Goal: Information Seeking & Learning: Learn about a topic

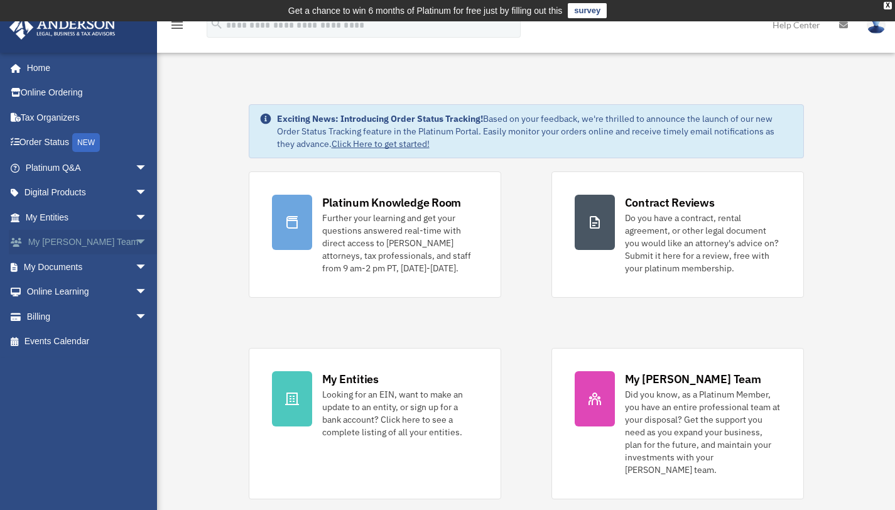
click at [68, 236] on link "My Anderson Team arrow_drop_down" at bounding box center [88, 242] width 158 height 25
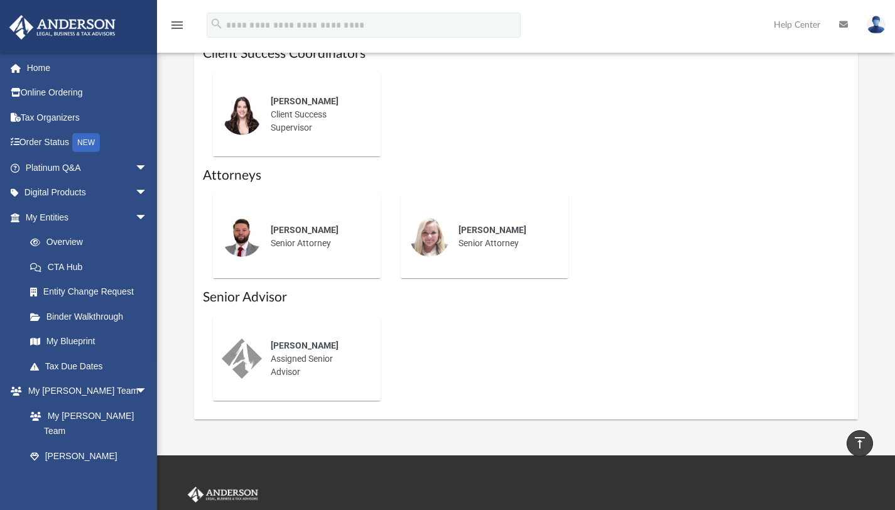
scroll to position [559, 0]
click at [75, 215] on link "My Entities arrow_drop_down" at bounding box center [88, 217] width 158 height 25
click at [120, 215] on link "My Entities arrow_drop_down" at bounding box center [88, 217] width 158 height 25
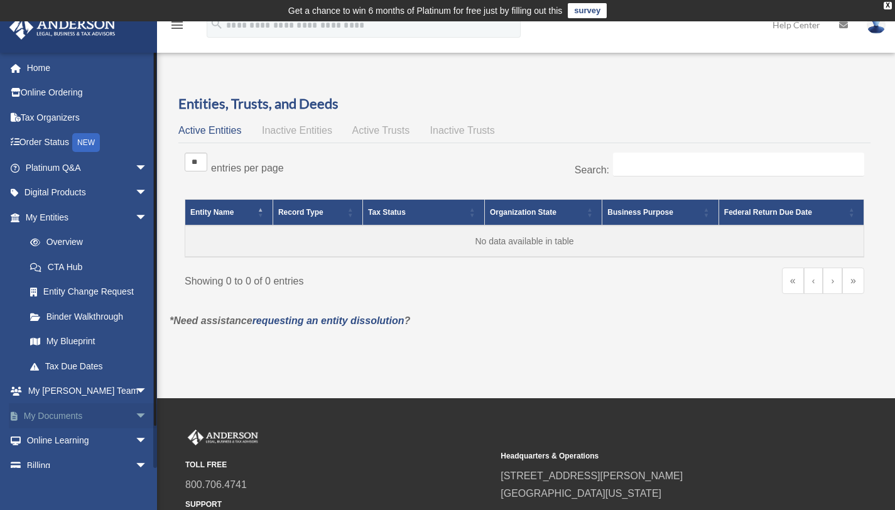
click at [66, 413] on link "My Documents arrow_drop_down" at bounding box center [88, 415] width 158 height 25
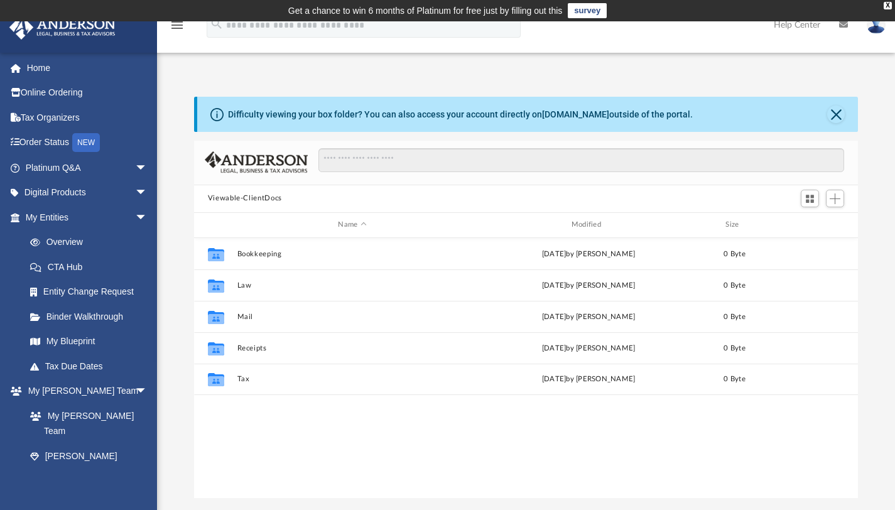
scroll to position [276, 654]
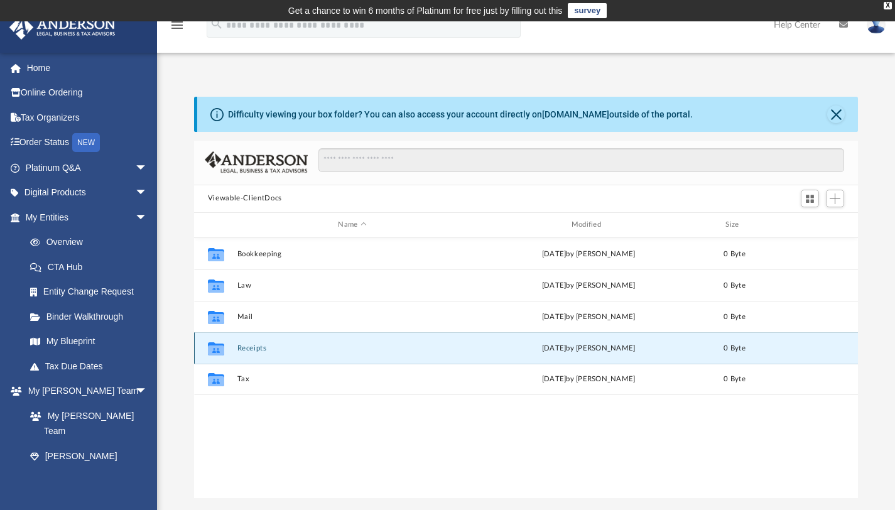
click at [294, 349] on button "Receipts" at bounding box center [352, 348] width 230 height 8
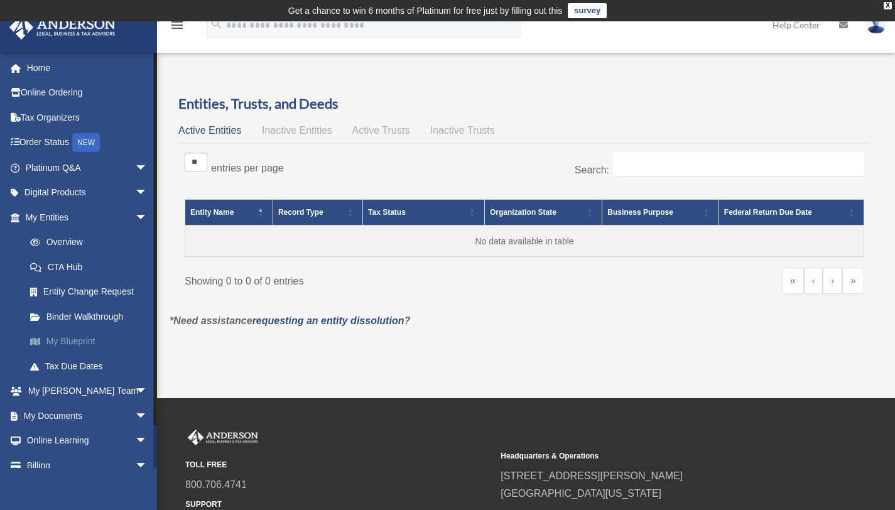
click at [99, 339] on link "My Blueprint" at bounding box center [92, 341] width 149 height 25
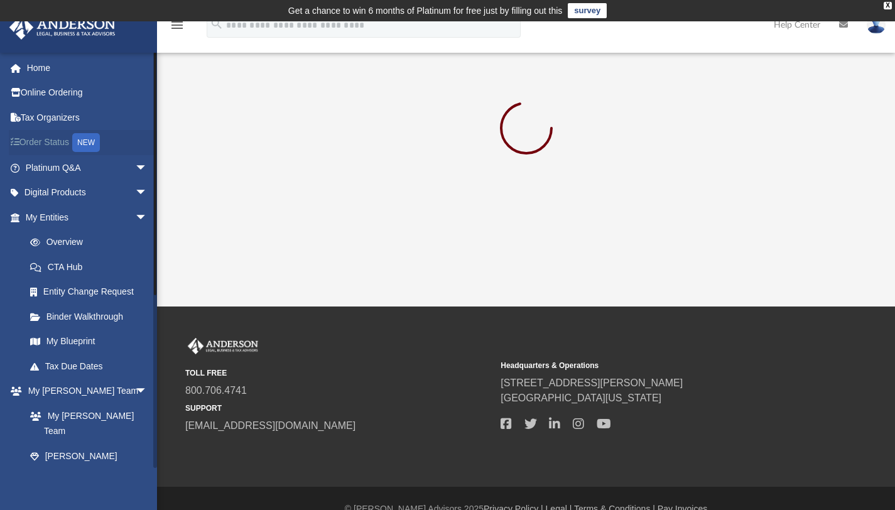
click at [30, 141] on link "Order Status NEW" at bounding box center [88, 143] width 158 height 26
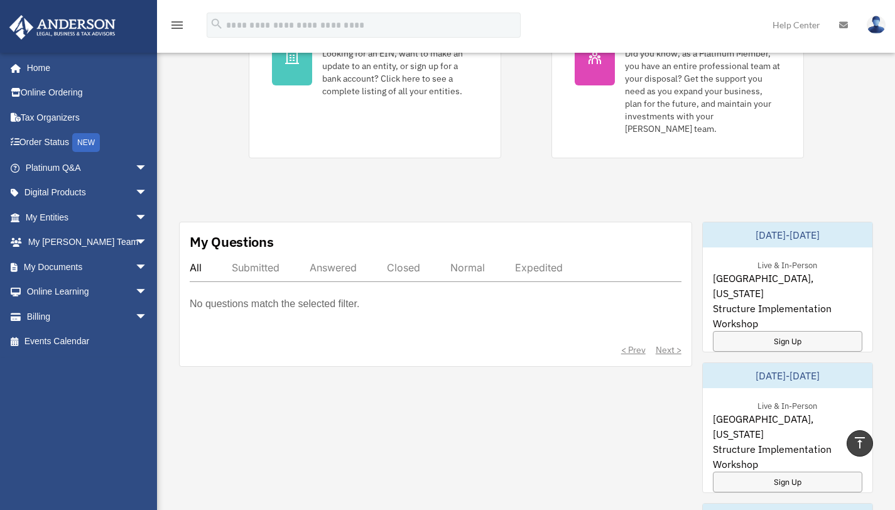
scroll to position [335, 0]
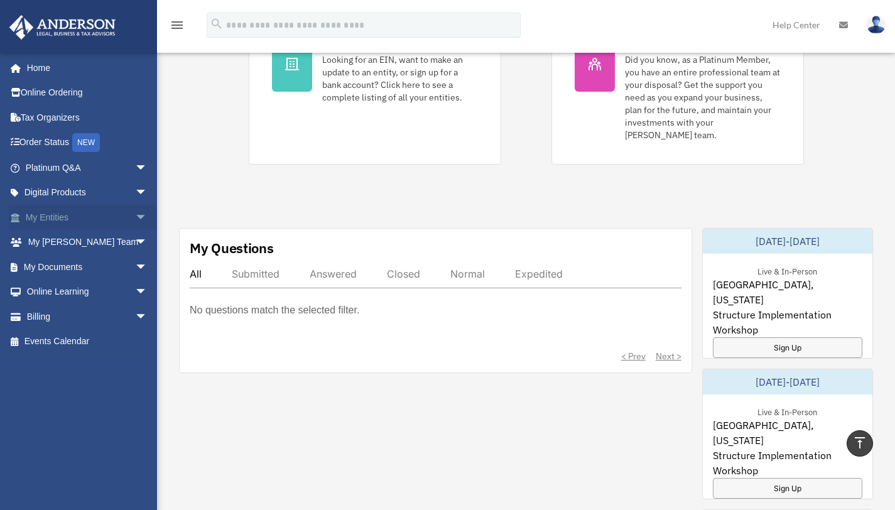
click at [111, 216] on link "My Entities arrow_drop_down" at bounding box center [88, 217] width 158 height 25
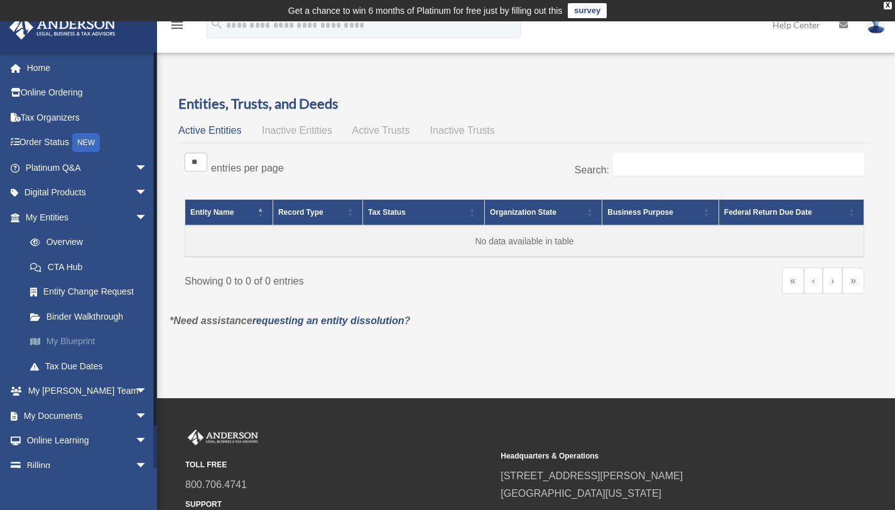
click at [84, 345] on link "My Blueprint" at bounding box center [92, 341] width 149 height 25
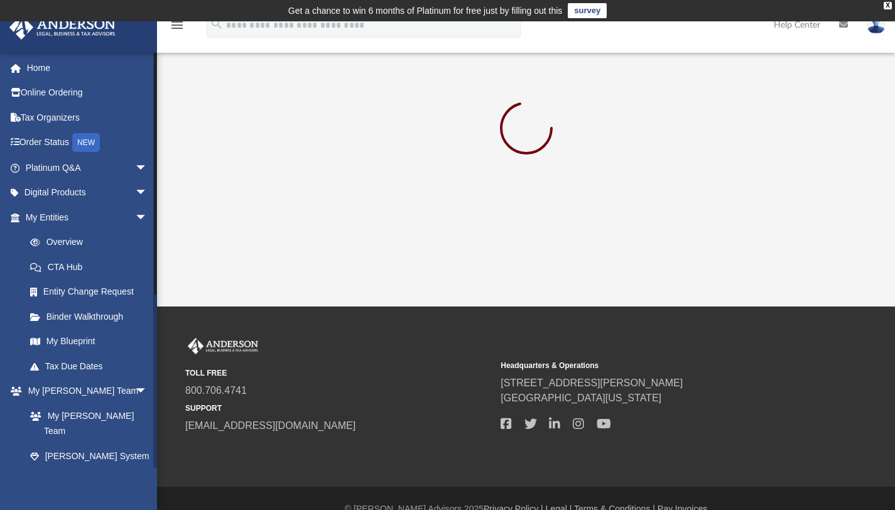
click at [84, 469] on link "Client Referrals" at bounding box center [92, 481] width 149 height 25
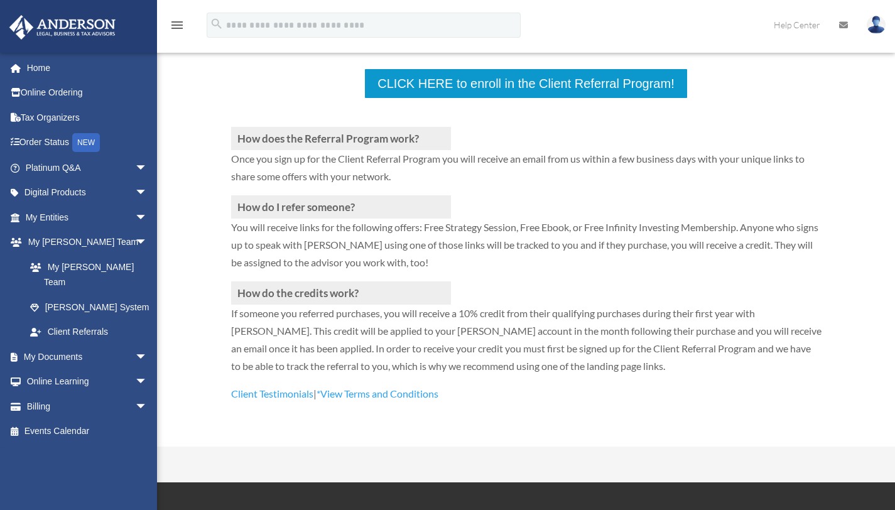
scroll to position [274, 0]
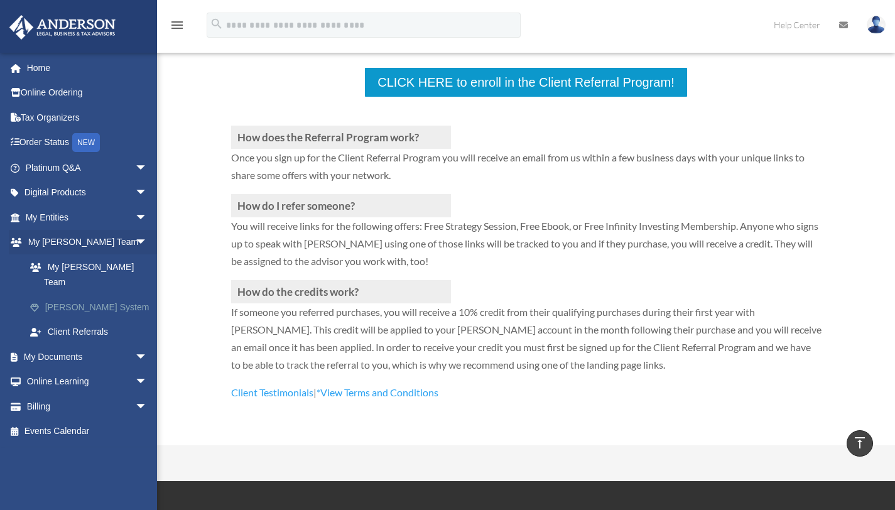
click at [96, 295] on link "[PERSON_NAME] System" at bounding box center [92, 307] width 149 height 25
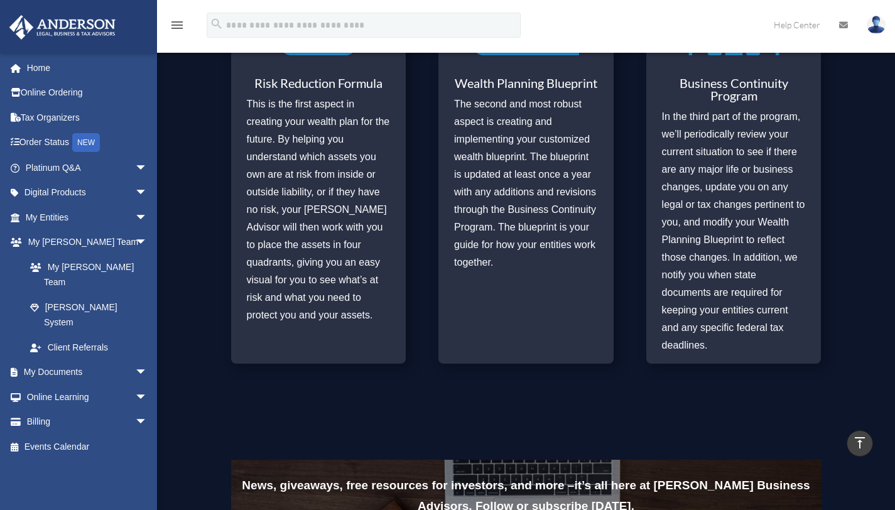
scroll to position [639, 0]
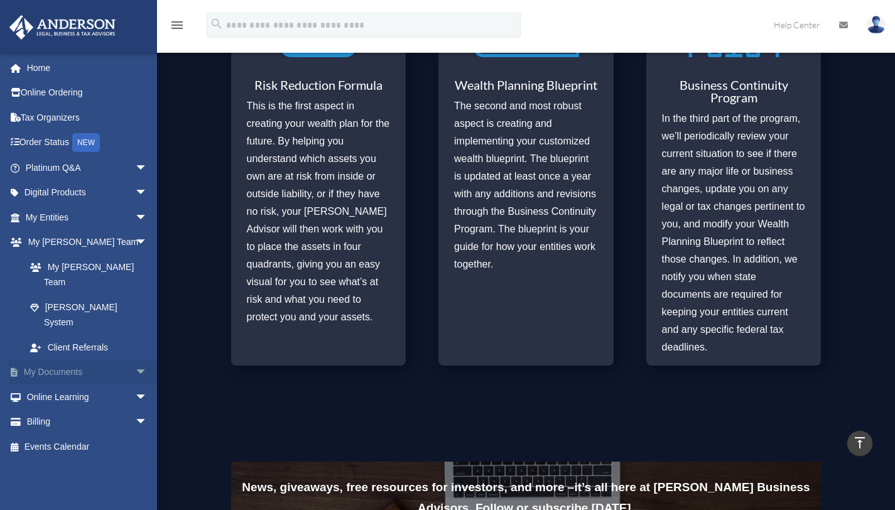
click at [70, 360] on link "My Documents arrow_drop_down" at bounding box center [88, 372] width 158 height 25
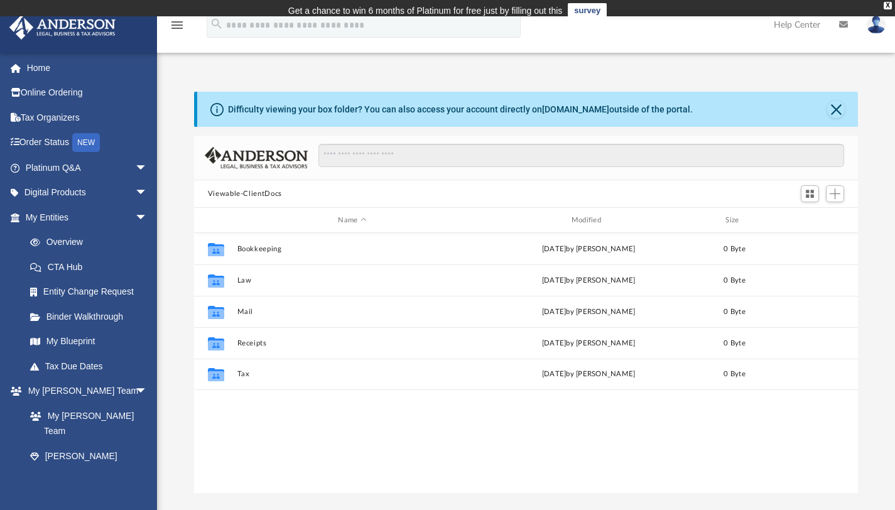
scroll to position [276, 654]
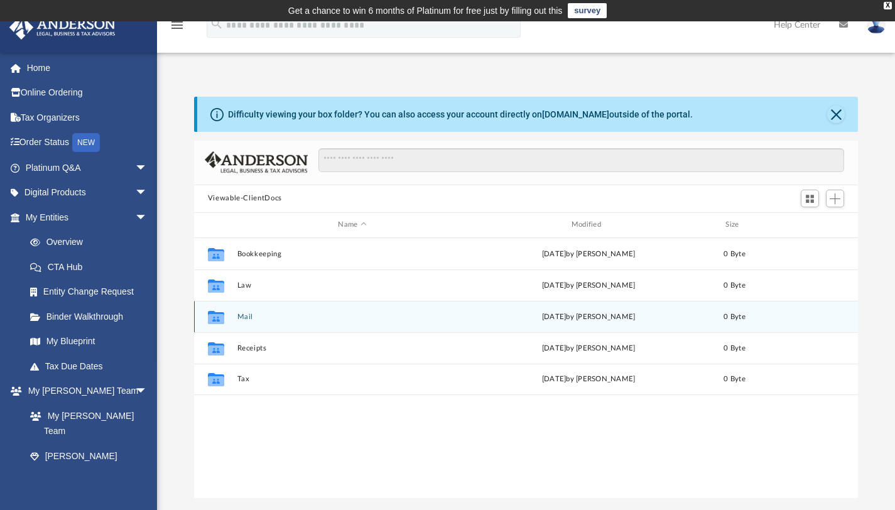
click at [218, 317] on icon "grid" at bounding box center [216, 316] width 16 height 13
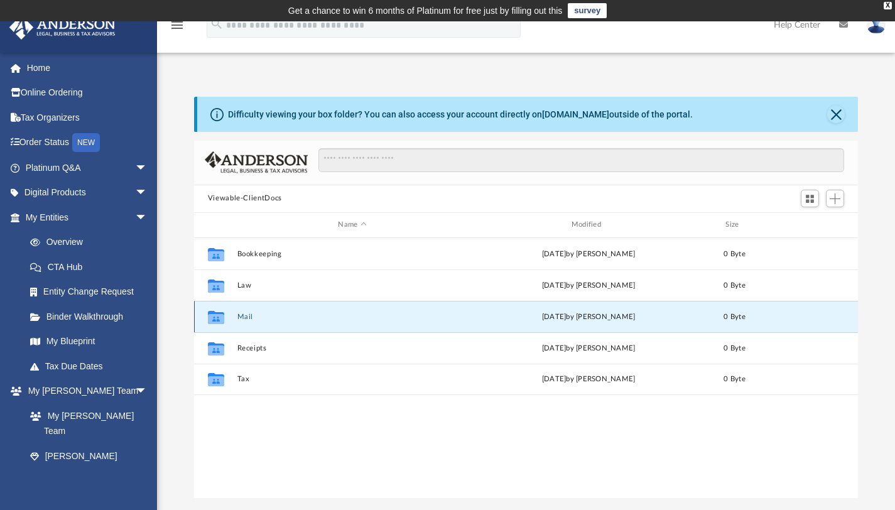
click at [242, 312] on button "Mail" at bounding box center [352, 316] width 230 height 8
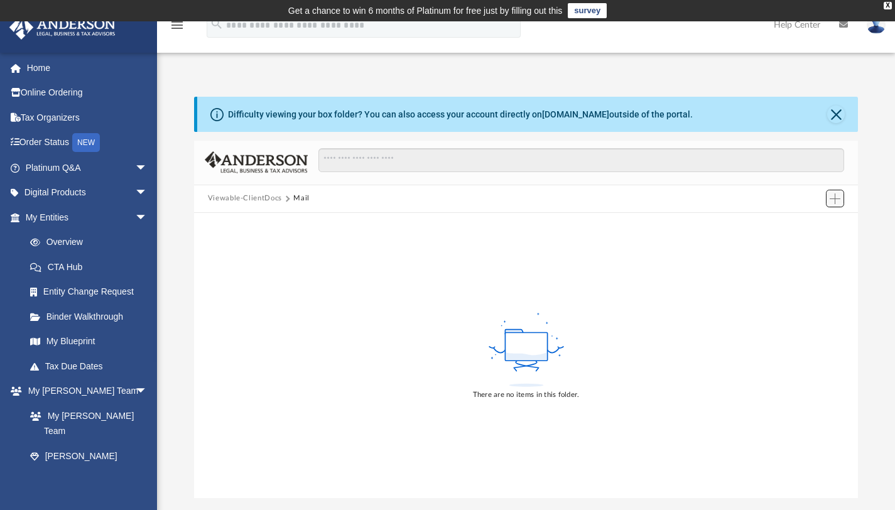
click at [843, 202] on button "Add" at bounding box center [835, 199] width 19 height 18
click at [697, 276] on div "There are no items in this folder." at bounding box center [526, 355] width 664 height 285
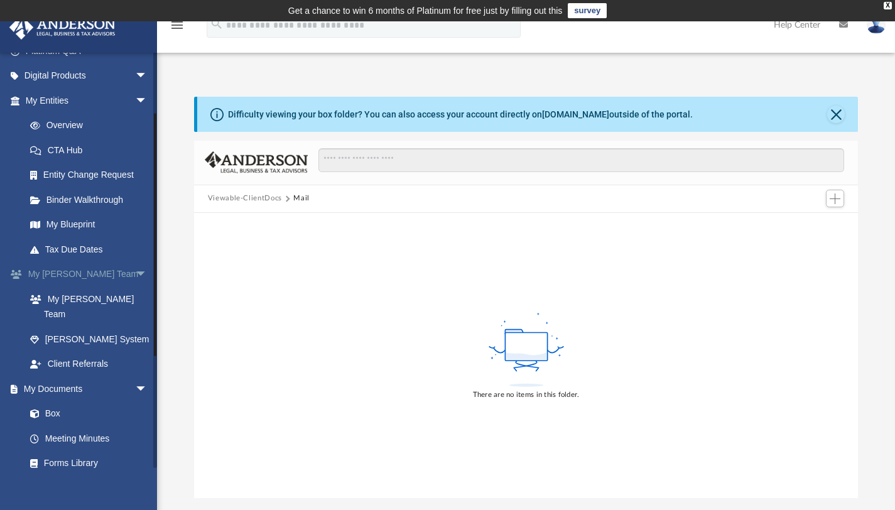
scroll to position [133, 0]
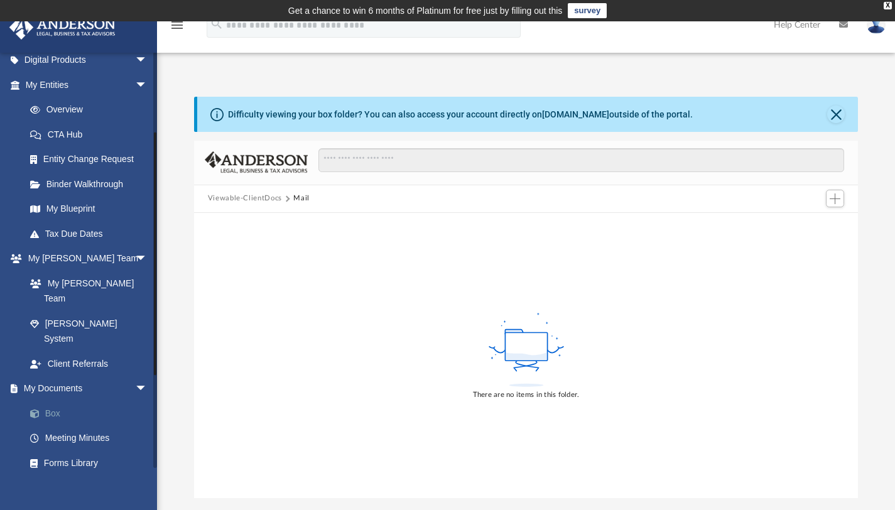
click at [50, 401] on link "Box" at bounding box center [92, 413] width 149 height 25
click at [57, 401] on link "Box" at bounding box center [92, 413] width 149 height 25
click at [135, 376] on span "arrow_drop_down" at bounding box center [147, 389] width 25 height 26
click at [135, 376] on span "arrow_drop_up" at bounding box center [147, 389] width 25 height 26
click at [50, 401] on link "Box" at bounding box center [92, 413] width 149 height 25
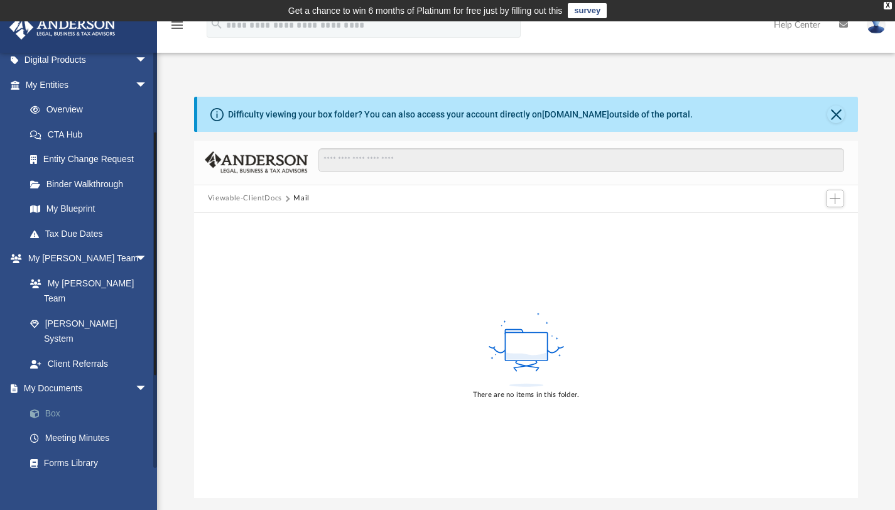
click at [37, 409] on span at bounding box center [41, 413] width 8 height 9
click at [38, 409] on span at bounding box center [41, 413] width 8 height 9
click at [37, 409] on span at bounding box center [41, 413] width 8 height 9
click at [53, 401] on link "Box" at bounding box center [92, 413] width 149 height 25
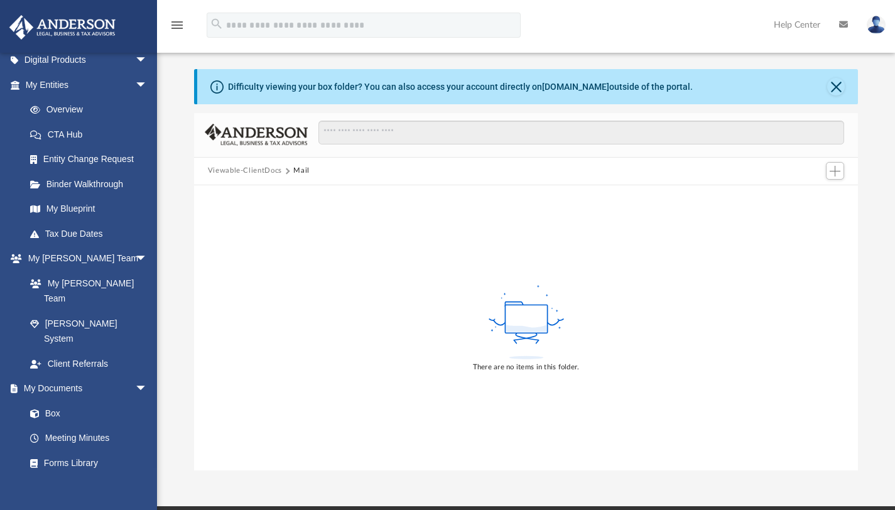
scroll to position [26, 0]
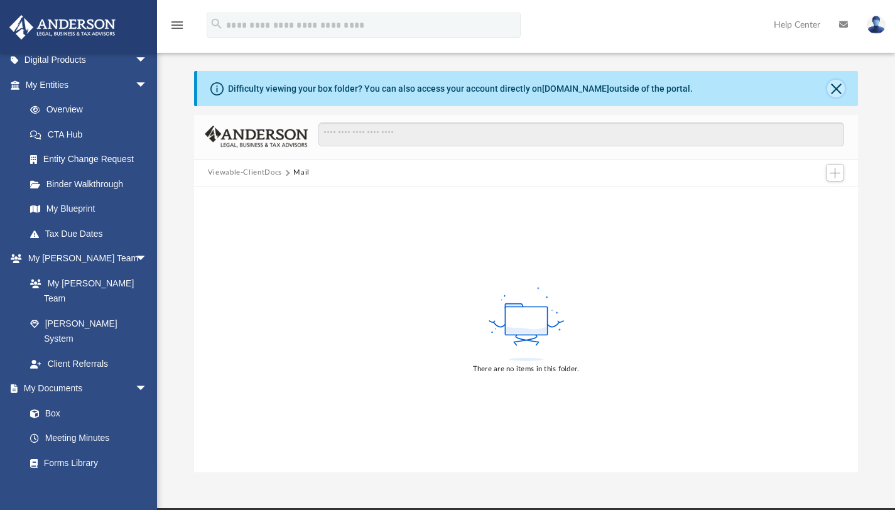
click at [838, 88] on button "Close" at bounding box center [836, 89] width 18 height 18
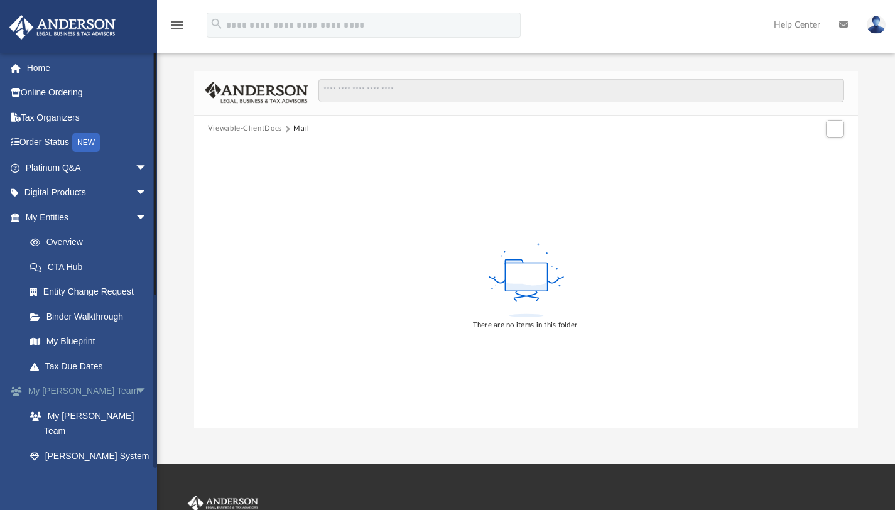
scroll to position [0, 0]
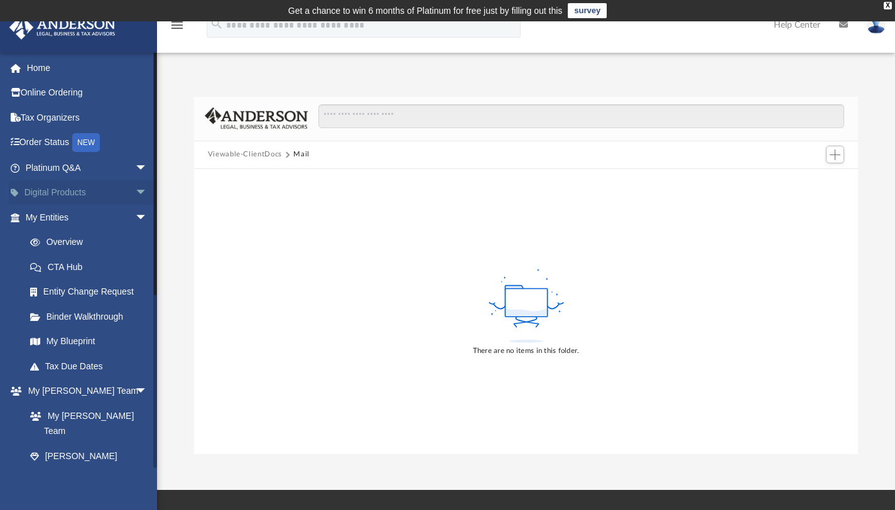
click at [84, 185] on link "Digital Products arrow_drop_down" at bounding box center [88, 192] width 158 height 25
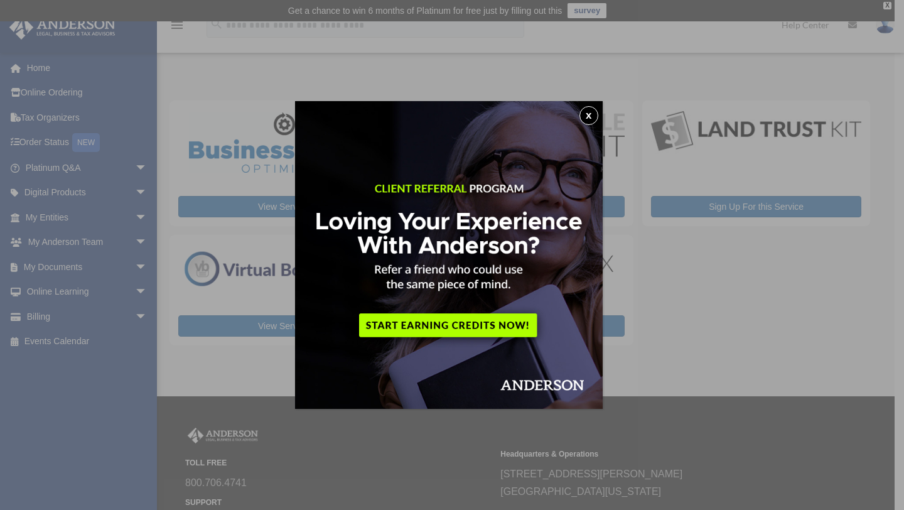
click at [587, 118] on button "x" at bounding box center [589, 115] width 19 height 19
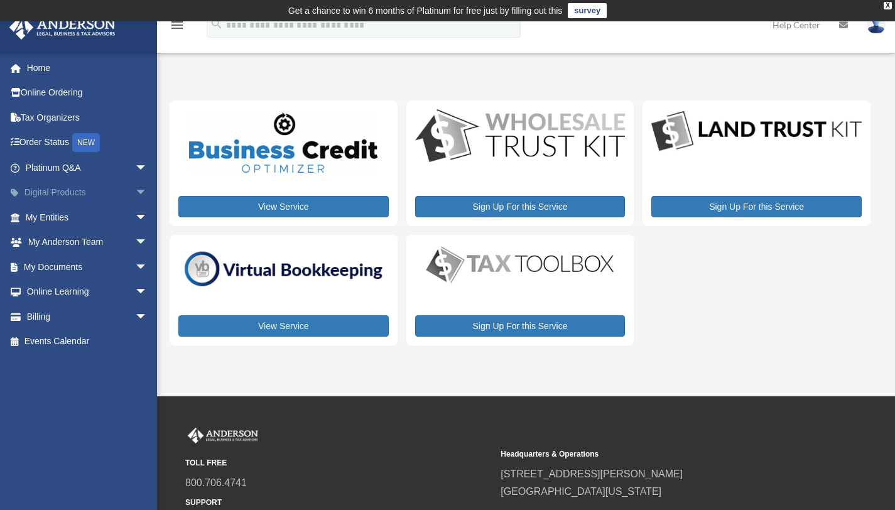
click at [135, 190] on span "arrow_drop_down" at bounding box center [147, 193] width 25 height 26
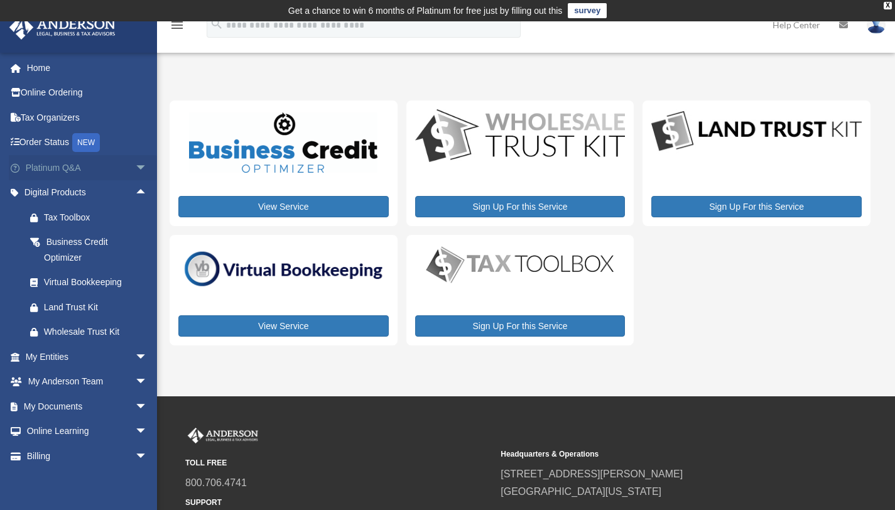
click at [135, 166] on span "arrow_drop_down" at bounding box center [147, 168] width 25 height 26
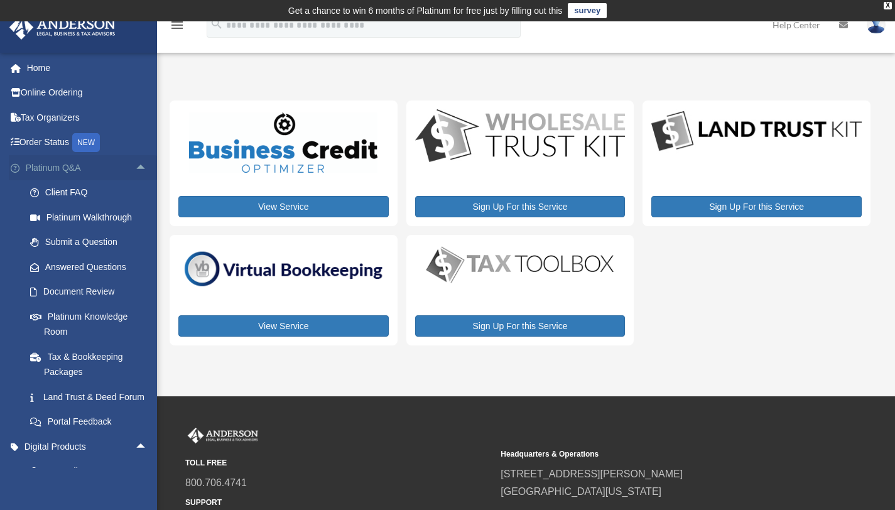
click at [135, 168] on span "arrow_drop_up" at bounding box center [147, 168] width 25 height 26
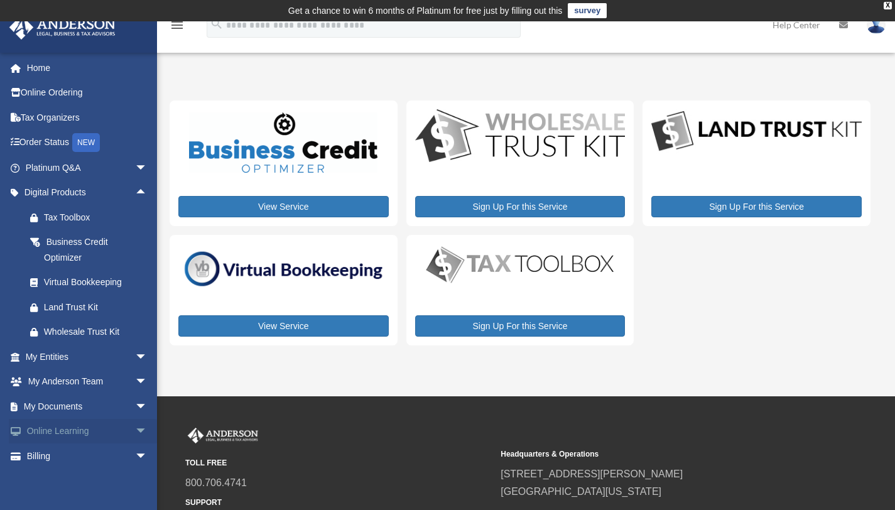
click at [135, 431] on span "arrow_drop_down" at bounding box center [147, 432] width 25 height 26
click at [82, 432] on link "Online Learning arrow_drop_up" at bounding box center [88, 431] width 158 height 25
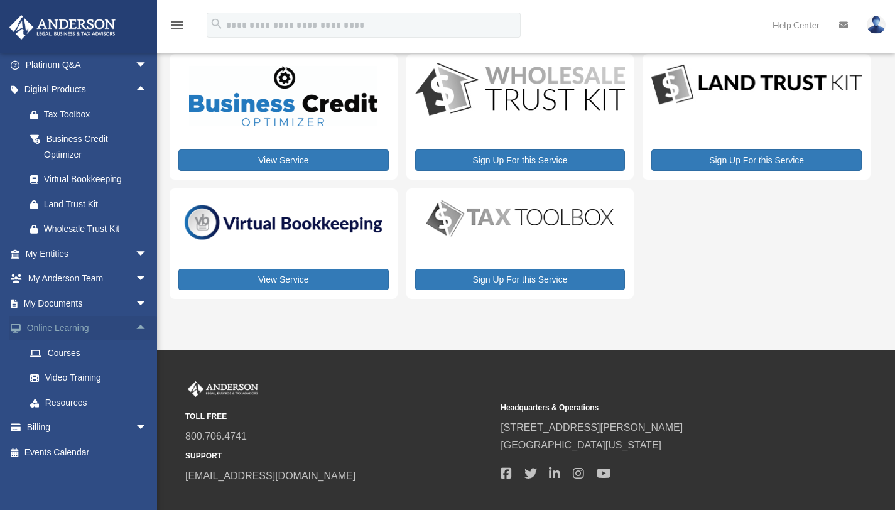
scroll to position [45, 0]
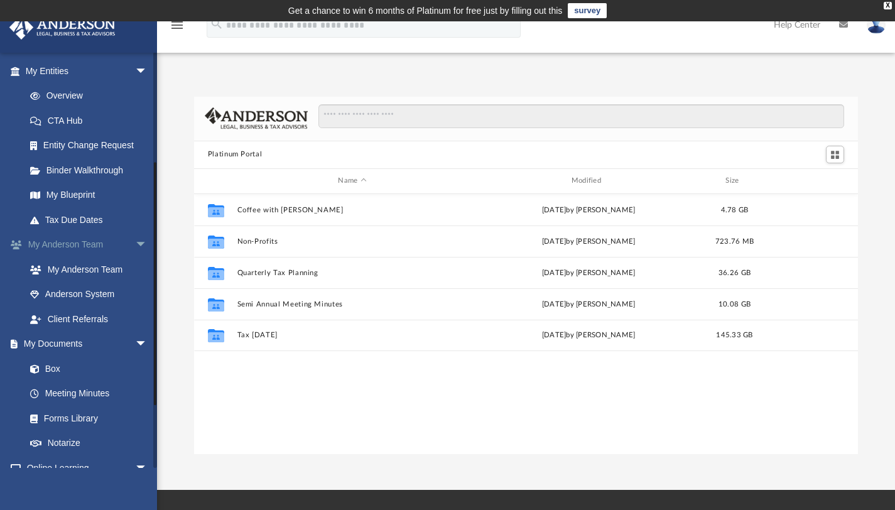
scroll to position [286, 0]
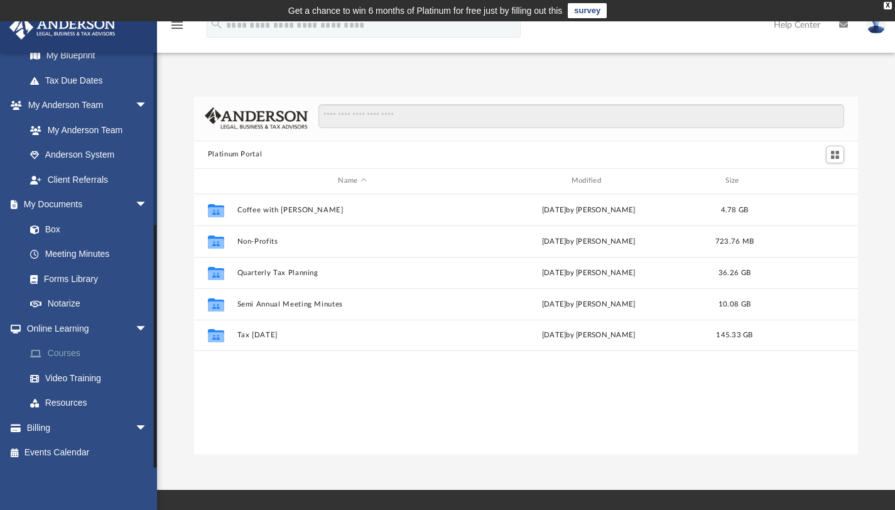
click at [68, 361] on link "Courses" at bounding box center [92, 353] width 149 height 25
click at [69, 356] on link "Courses" at bounding box center [92, 353] width 149 height 25
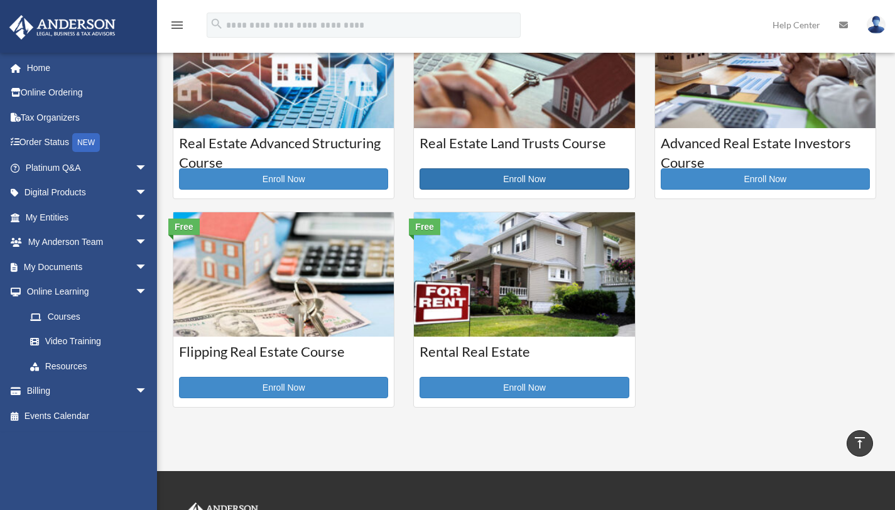
scroll to position [303, 0]
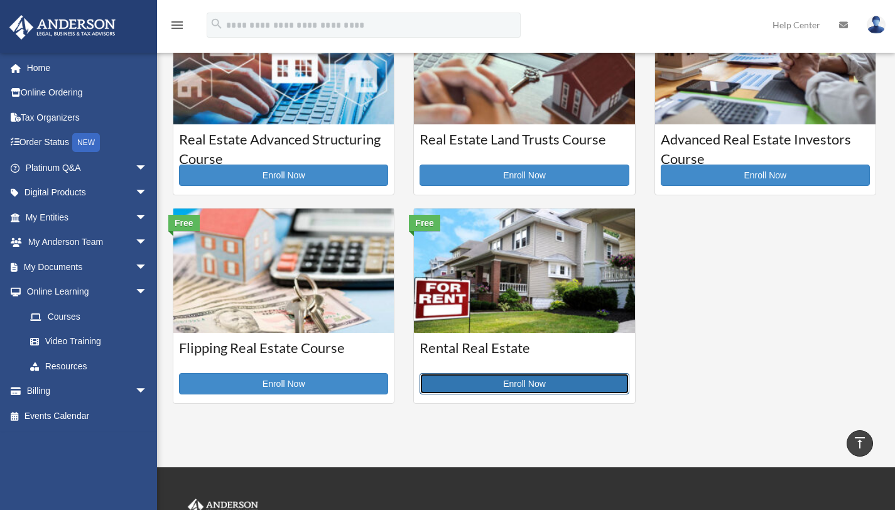
click at [518, 389] on link "Enroll Now" at bounding box center [524, 383] width 209 height 21
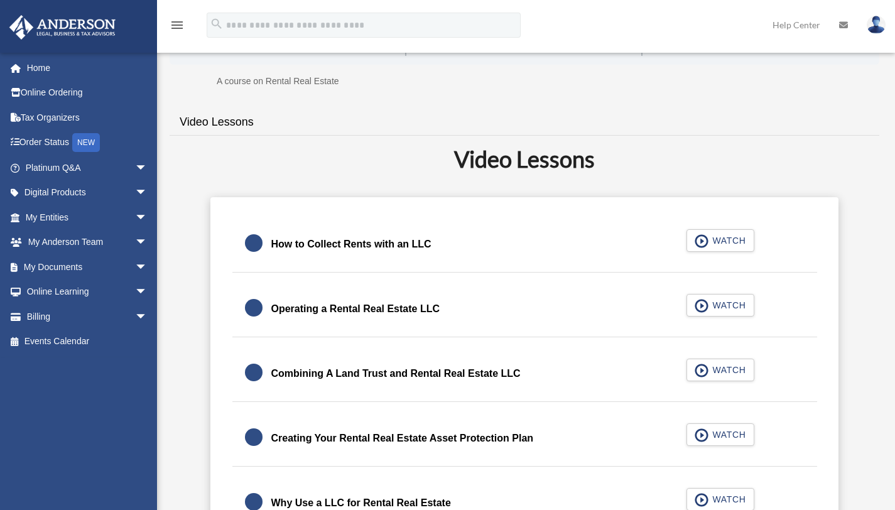
scroll to position [273, 0]
click at [714, 247] on div "How to Collect Rents with an LLC WATCH" at bounding box center [524, 244] width 615 height 56
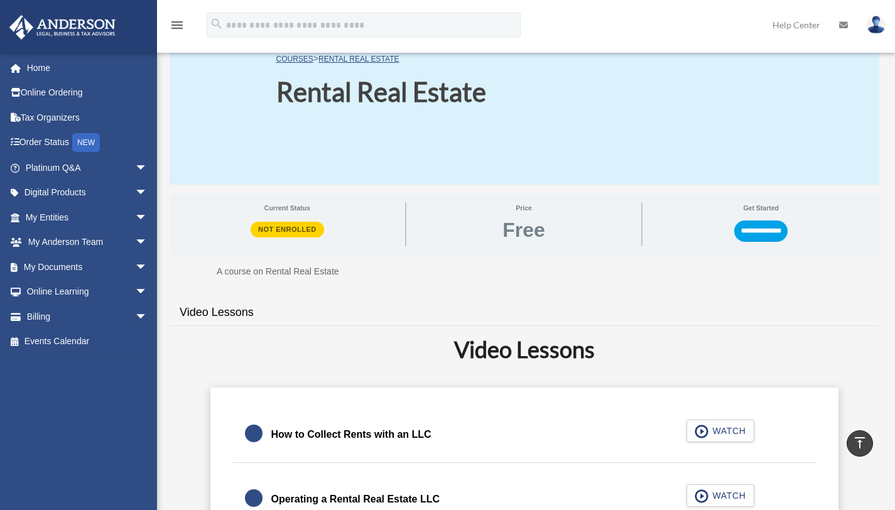
scroll to position [78, 0]
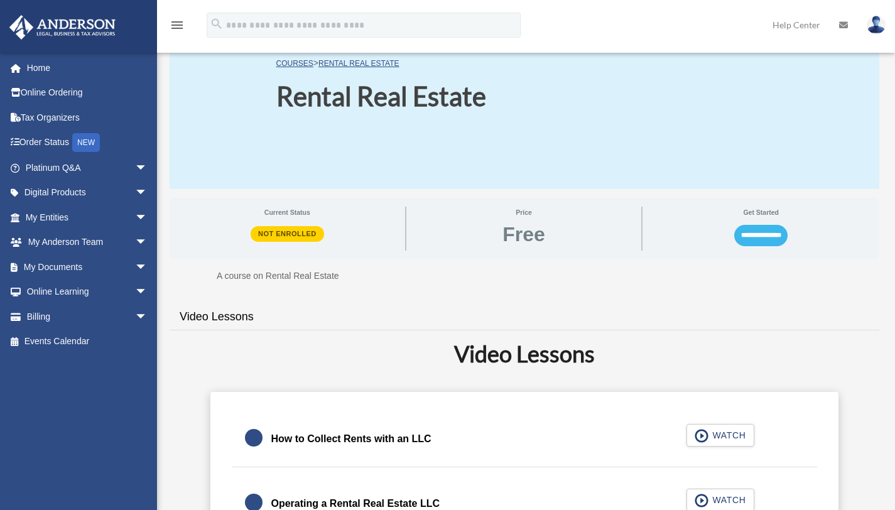
click at [734, 239] on input "**********" at bounding box center [760, 235] width 53 height 21
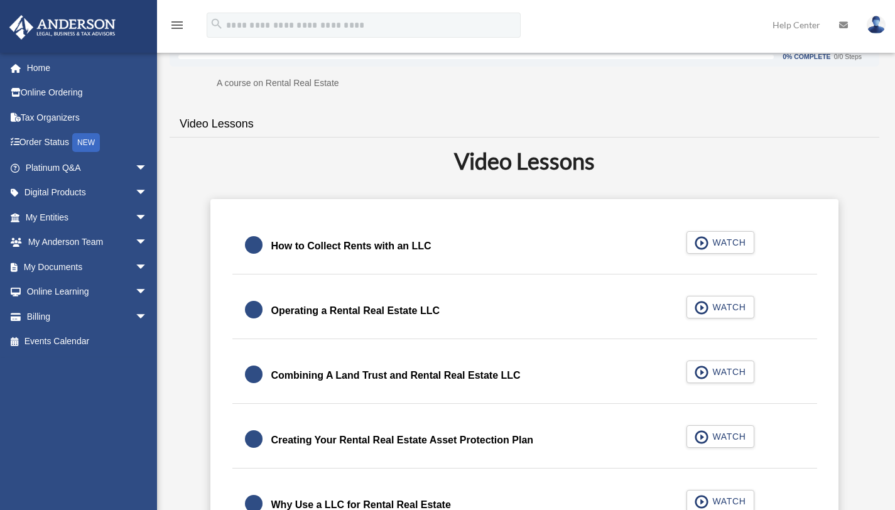
scroll to position [227, 0]
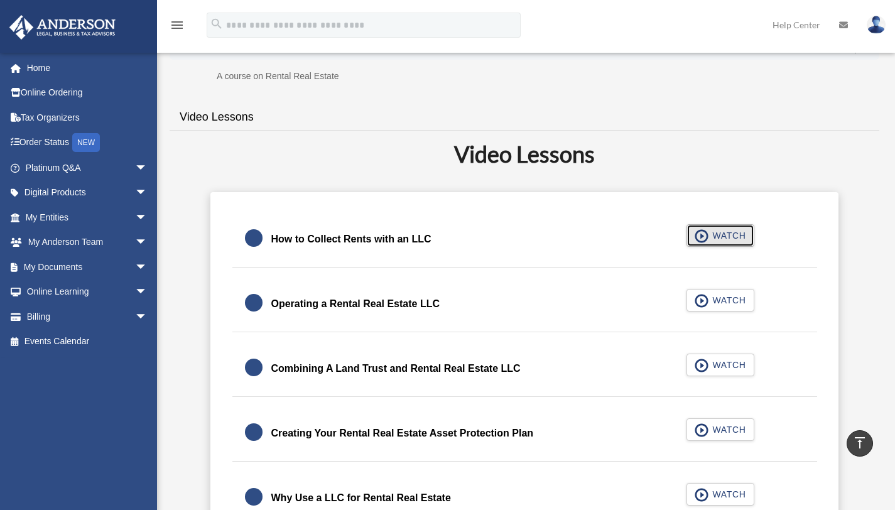
click at [705, 233] on span "button" at bounding box center [702, 236] width 14 height 14
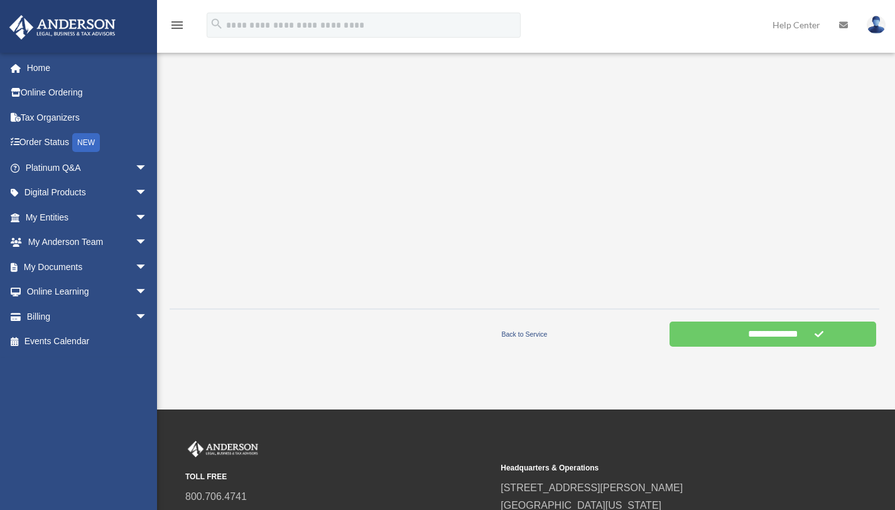
scroll to position [346, 0]
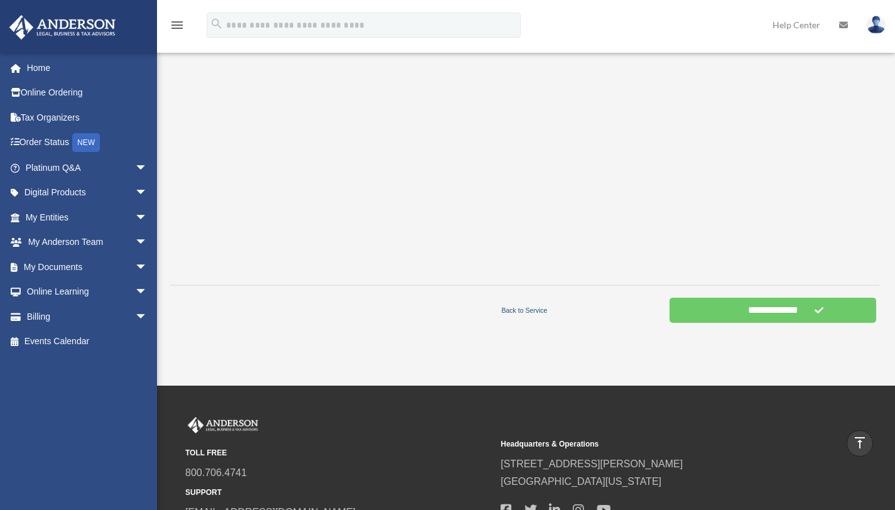
click at [528, 308] on link "Back to Service" at bounding box center [524, 310] width 284 height 11
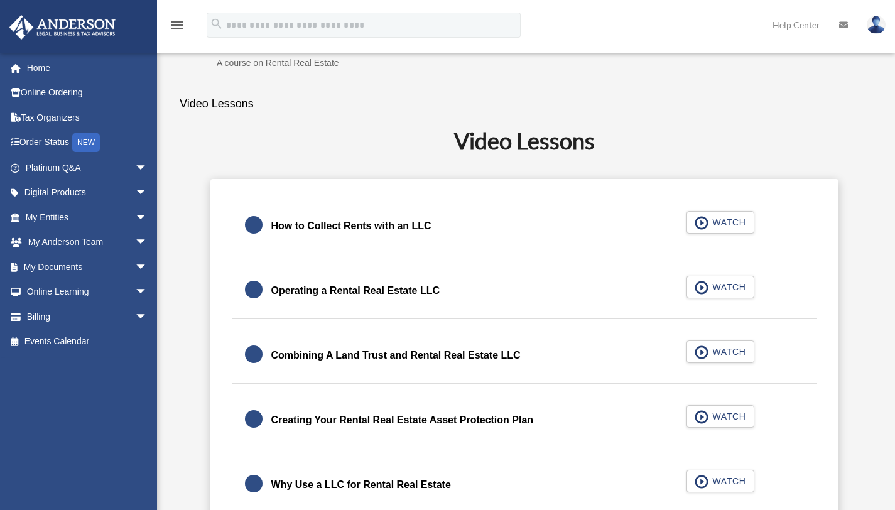
scroll to position [241, 0]
click at [721, 284] on span "WATCH" at bounding box center [726, 286] width 37 height 13
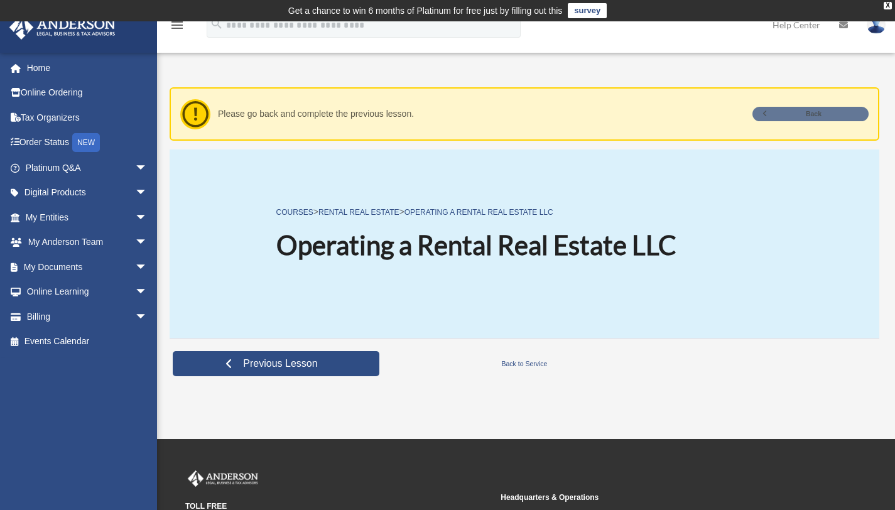
click at [820, 114] on link "Back" at bounding box center [810, 114] width 116 height 14
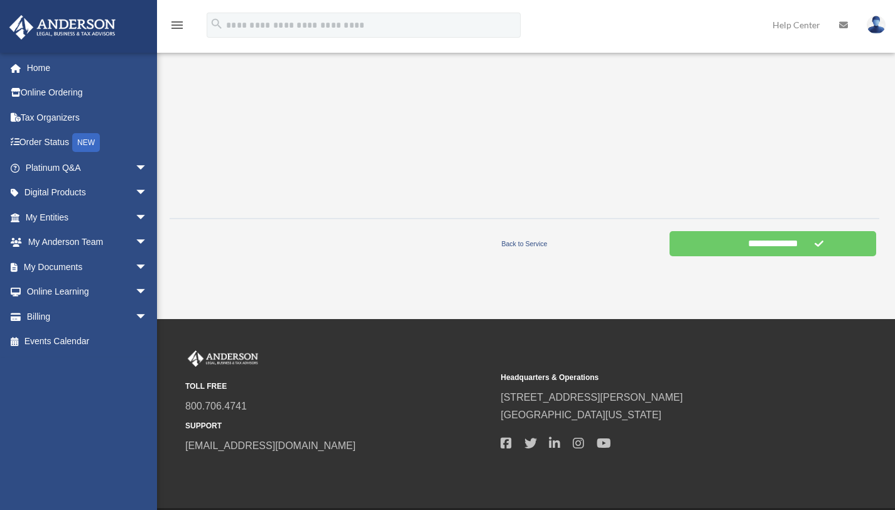
scroll to position [417, 0]
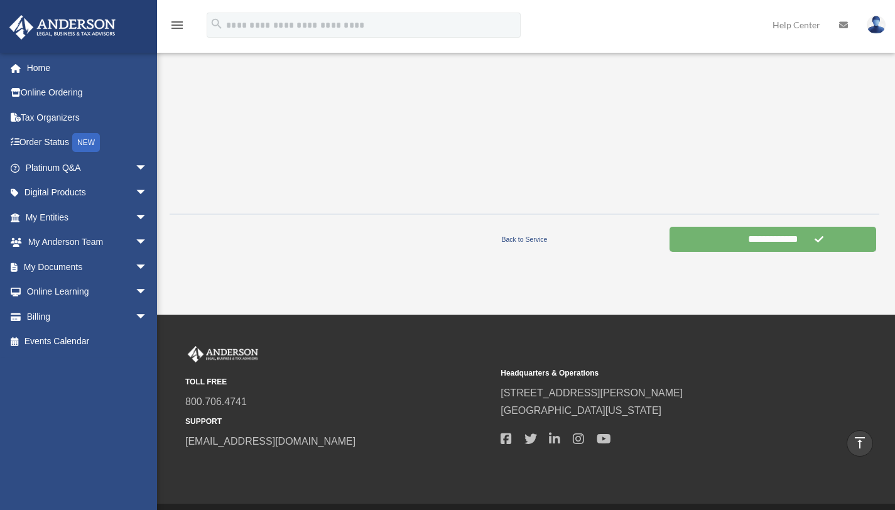
click at [717, 244] on input "**********" at bounding box center [772, 239] width 207 height 25
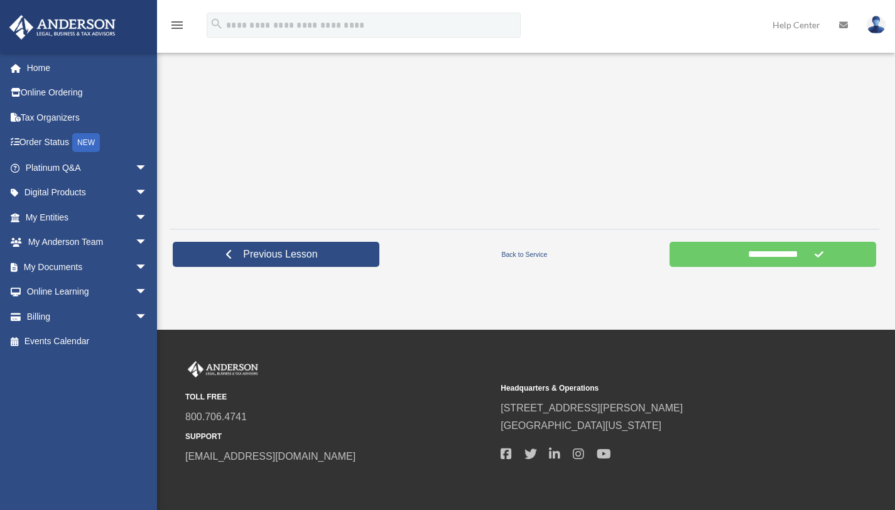
scroll to position [457, 0]
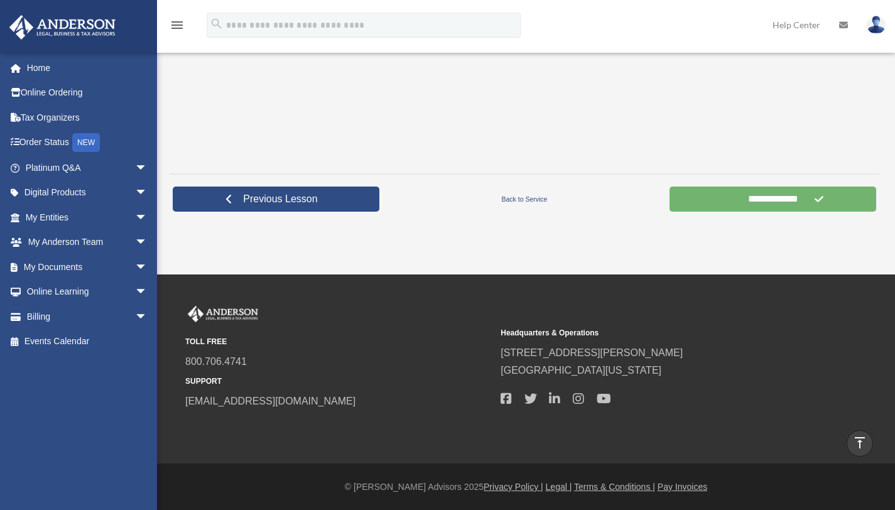
click at [697, 195] on input "**********" at bounding box center [772, 199] width 207 height 25
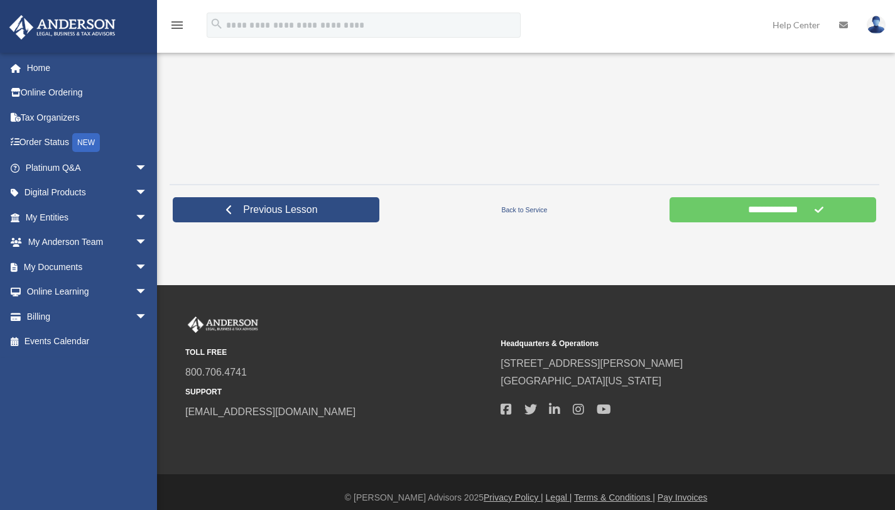
scroll to position [457, 0]
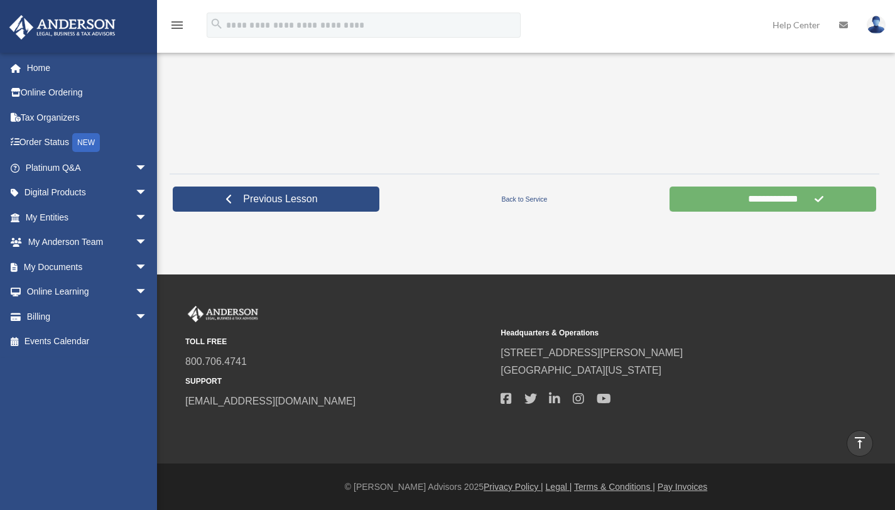
click at [801, 202] on input "**********" at bounding box center [772, 199] width 207 height 25
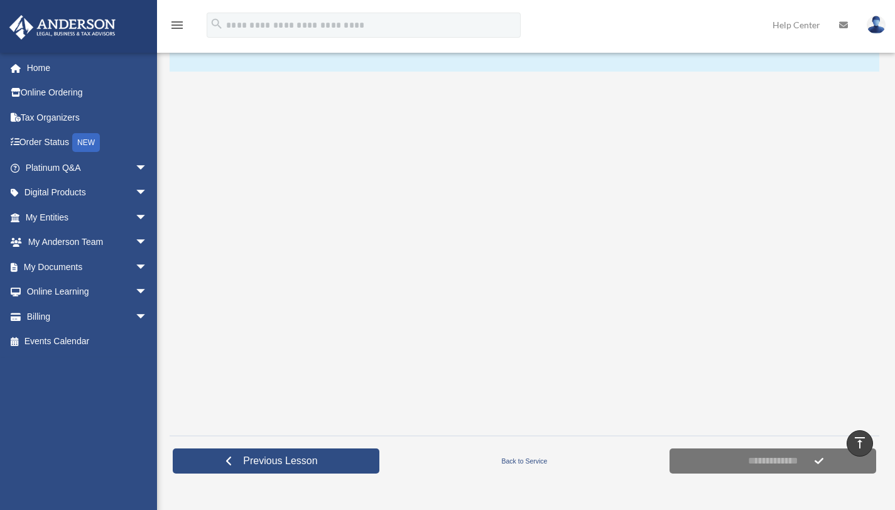
scroll to position [191, 0]
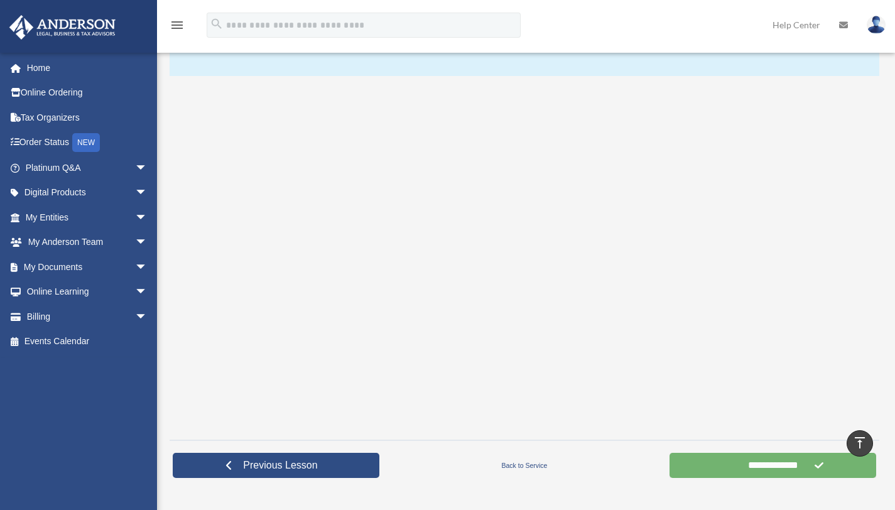
click at [753, 465] on input "**********" at bounding box center [772, 465] width 207 height 25
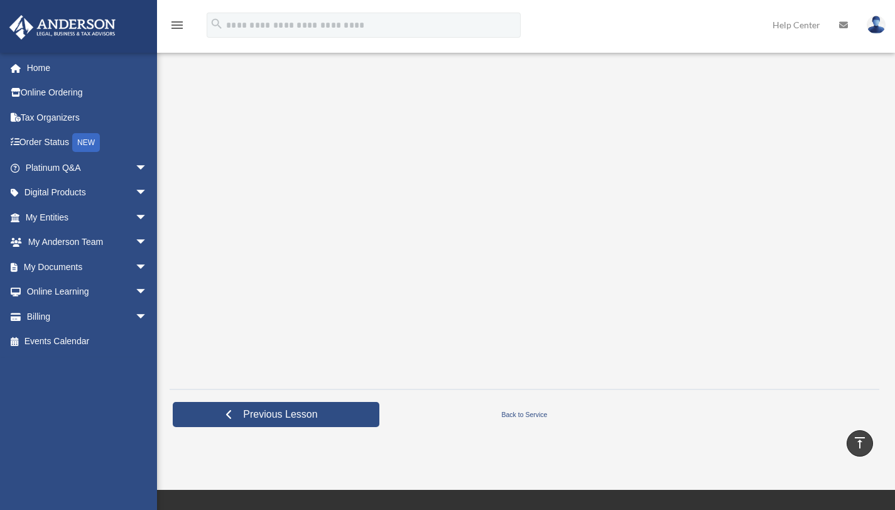
scroll to position [239, 0]
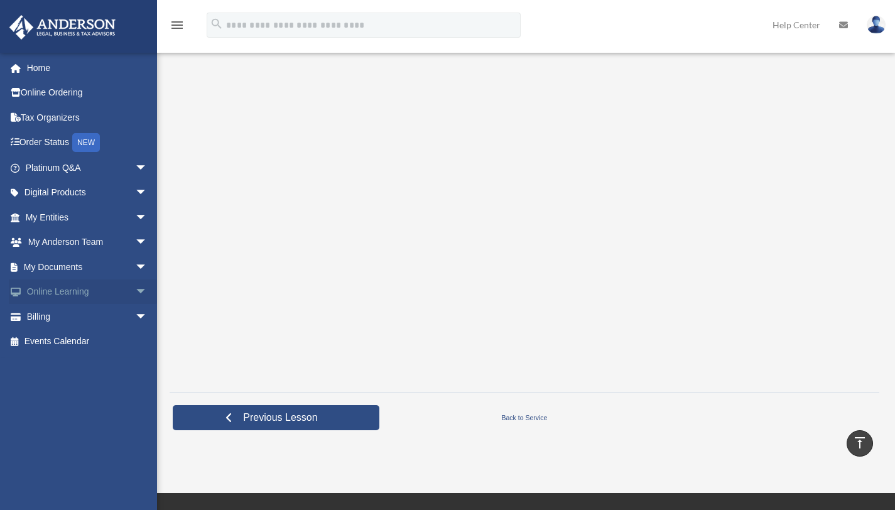
click at [62, 291] on link "Online Learning arrow_drop_down" at bounding box center [88, 291] width 158 height 25
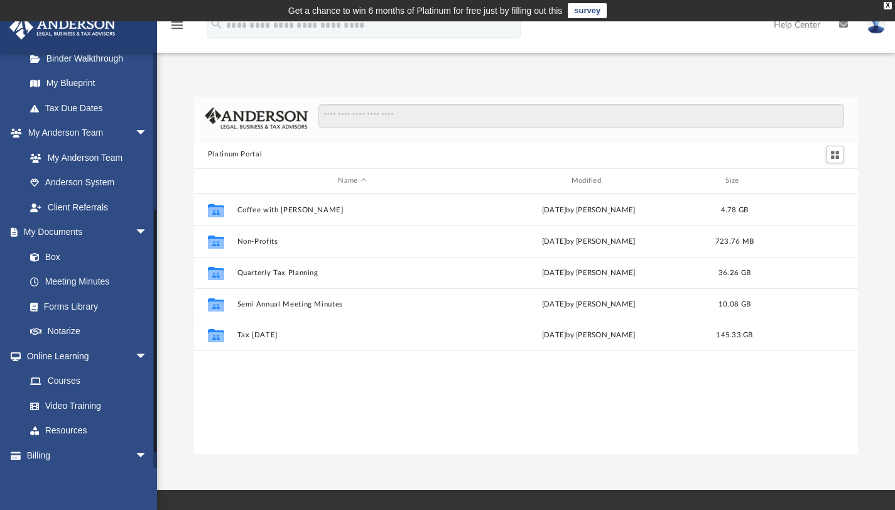
scroll to position [260, 0]
click at [53, 374] on link "Courses" at bounding box center [92, 379] width 149 height 25
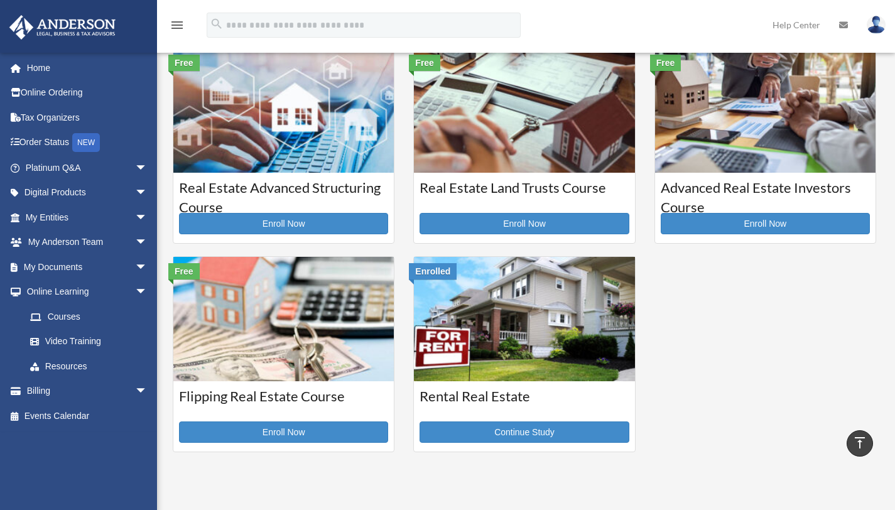
scroll to position [244, 0]
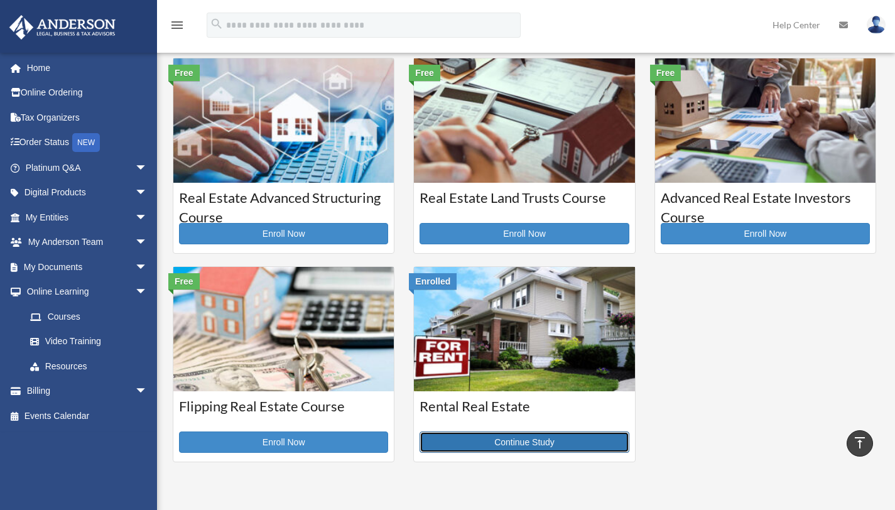
click at [453, 436] on link "Continue Study" at bounding box center [524, 441] width 209 height 21
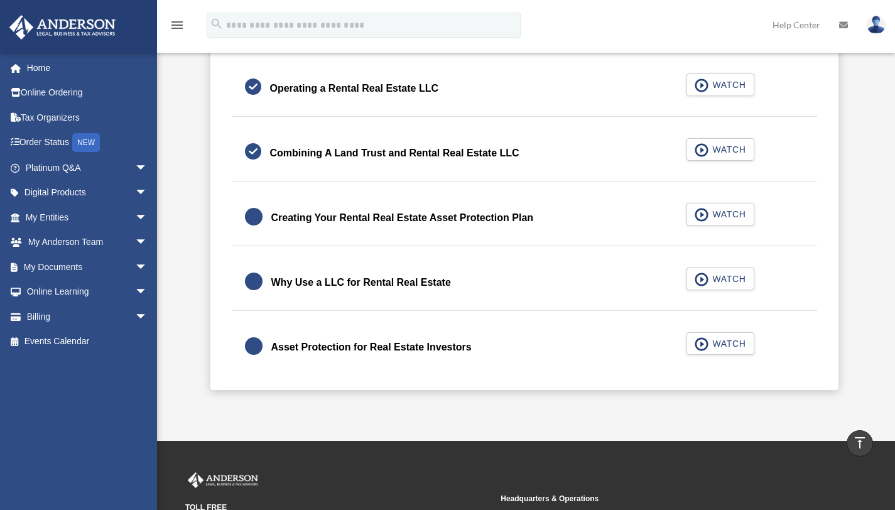
scroll to position [450, 0]
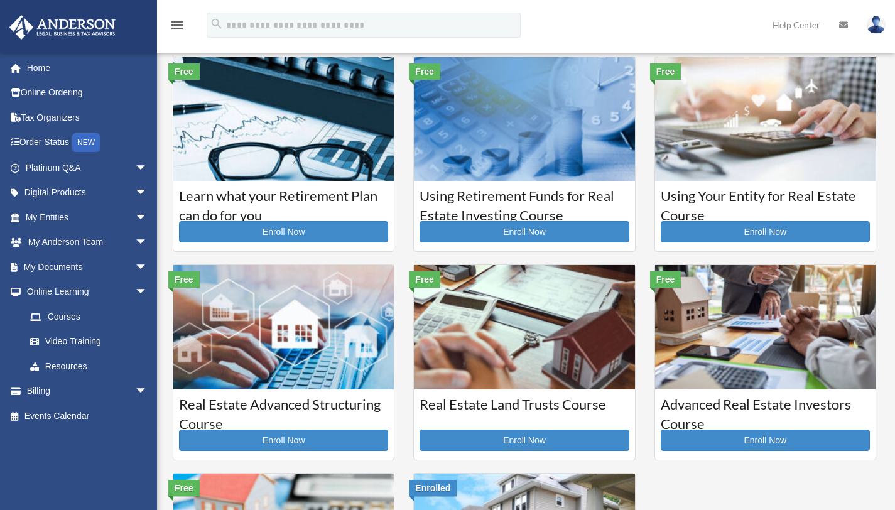
scroll to position [34, 0]
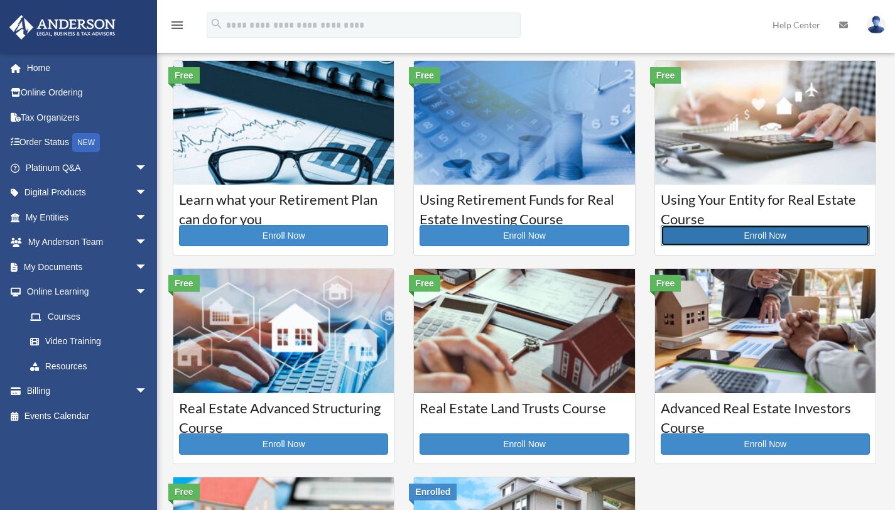
click at [718, 239] on link "Enroll Now" at bounding box center [765, 235] width 209 height 21
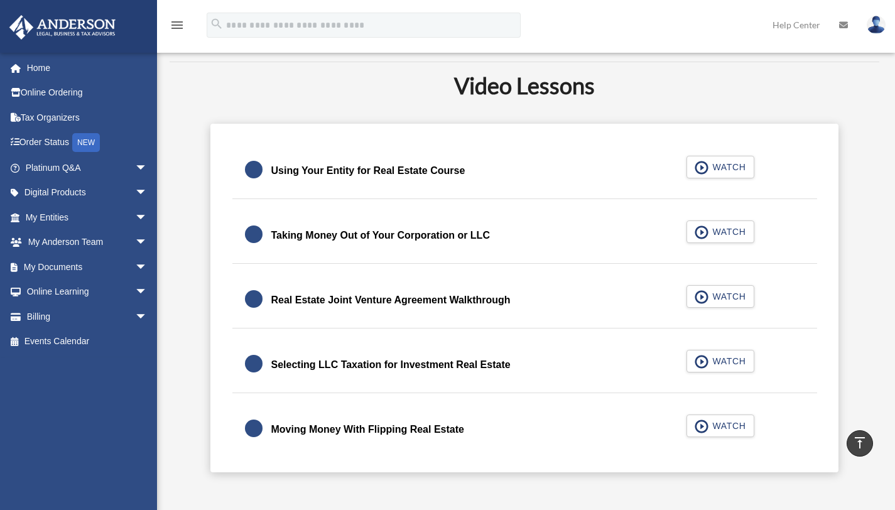
scroll to position [314, 0]
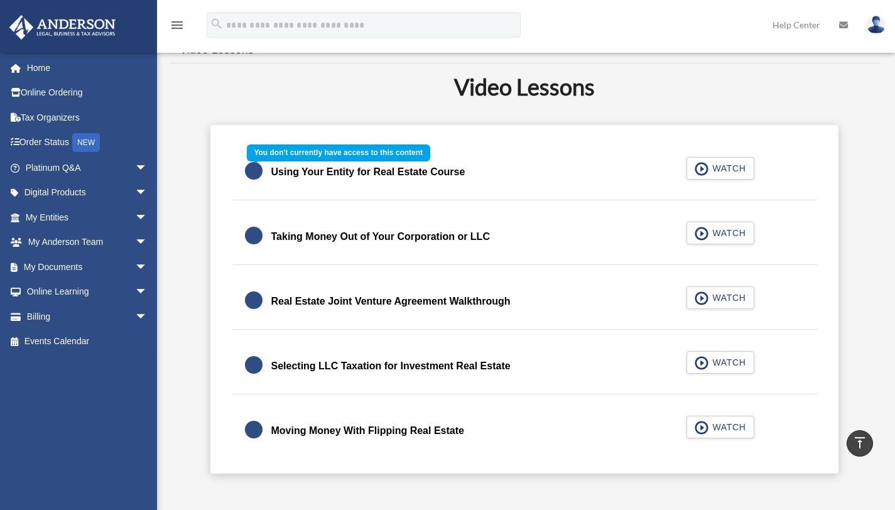
click at [720, 170] on div "Using Your Entity for Real Estate Course WATCH" at bounding box center [524, 172] width 615 height 56
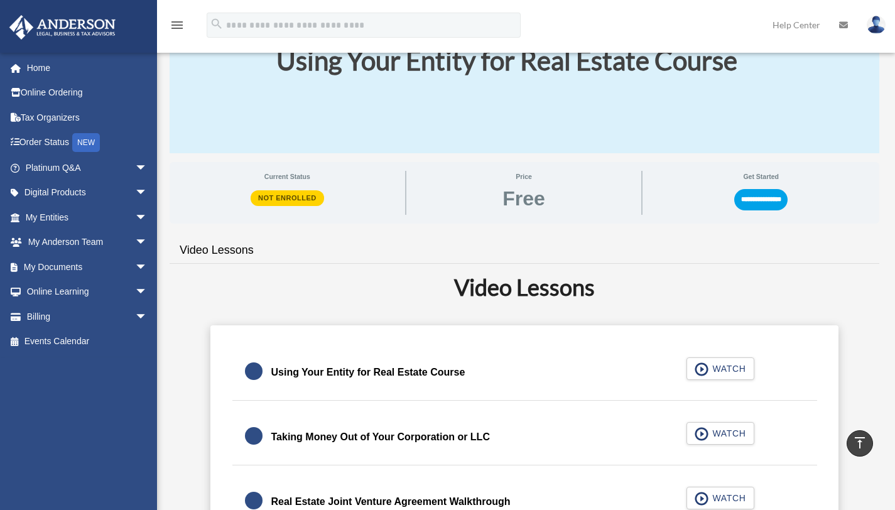
scroll to position [112, 0]
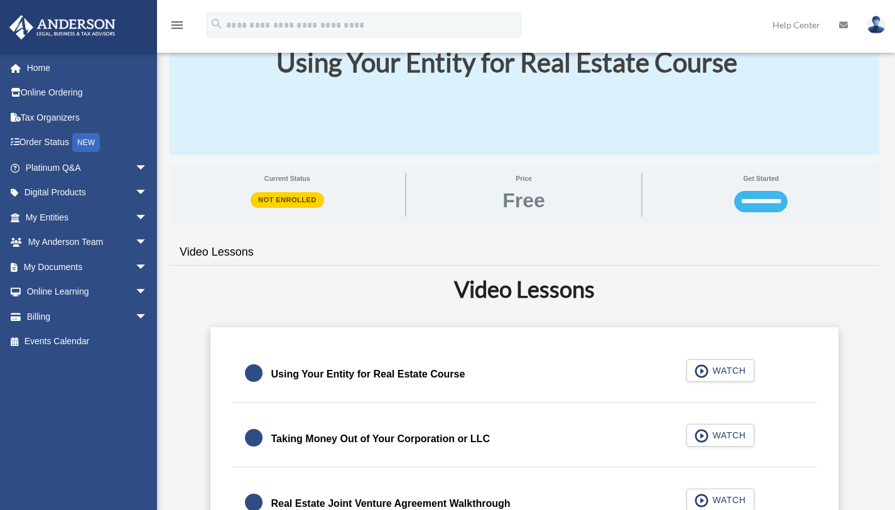
click at [734, 205] on input "**********" at bounding box center [760, 201] width 53 height 21
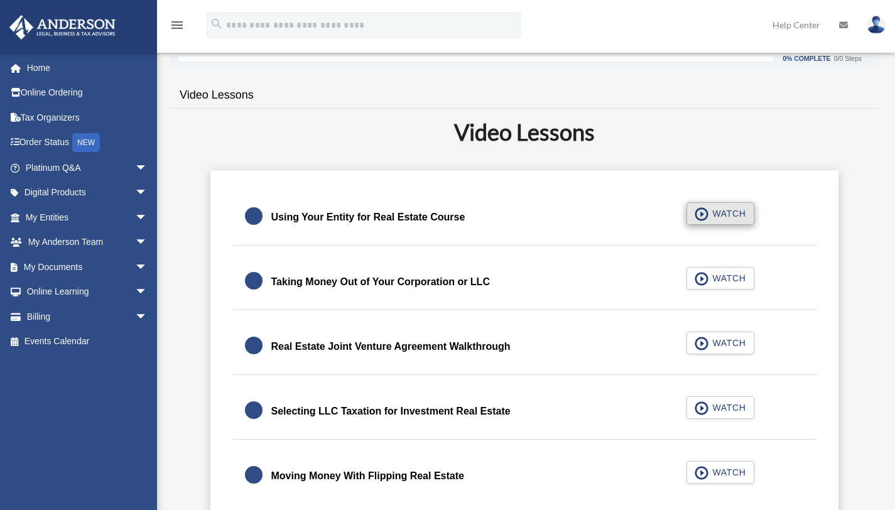
scroll to position [220, 0]
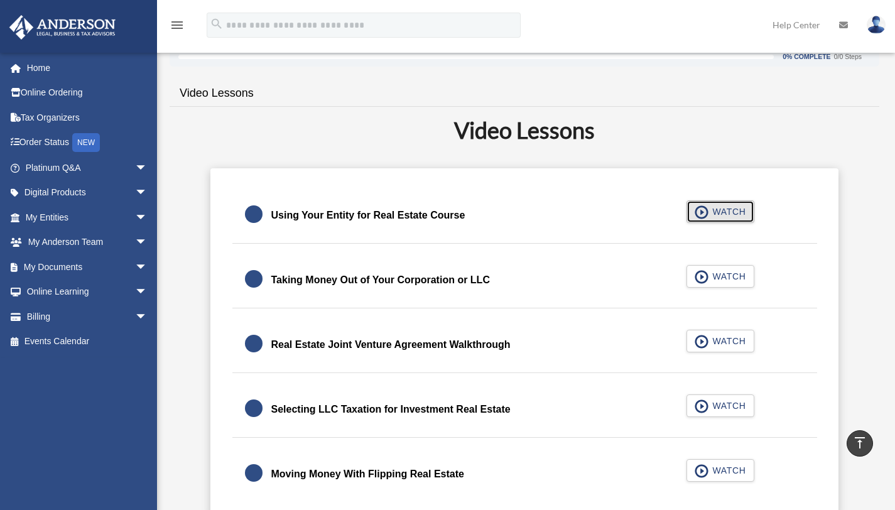
click at [729, 214] on span "WATCH" at bounding box center [726, 211] width 37 height 13
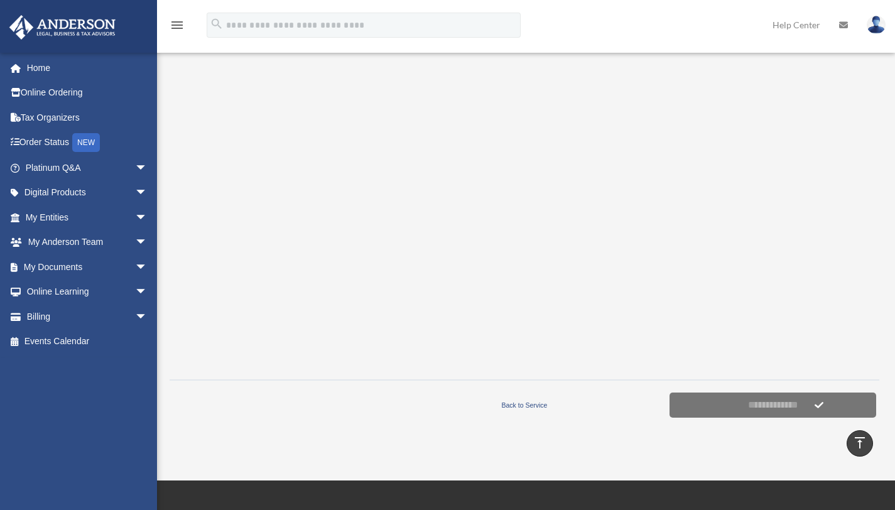
scroll to position [251, 0]
click at [727, 405] on input "**********" at bounding box center [772, 405] width 207 height 25
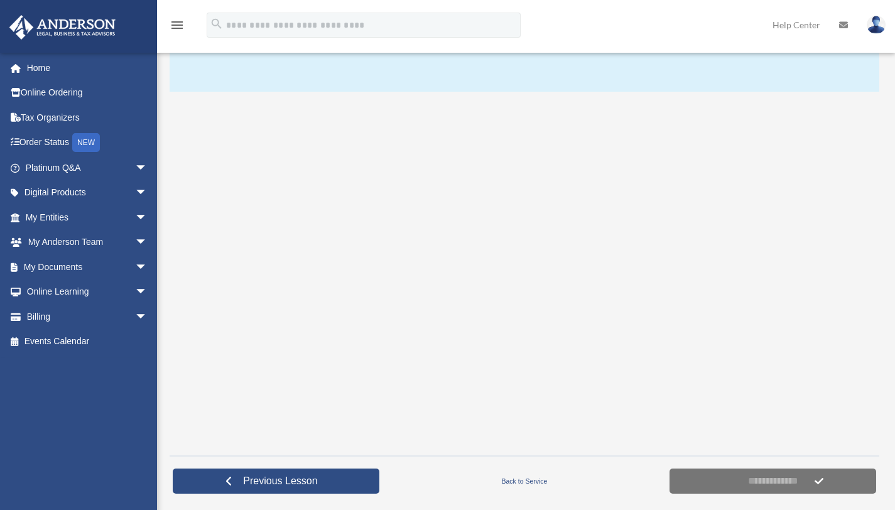
scroll to position [181, 0]
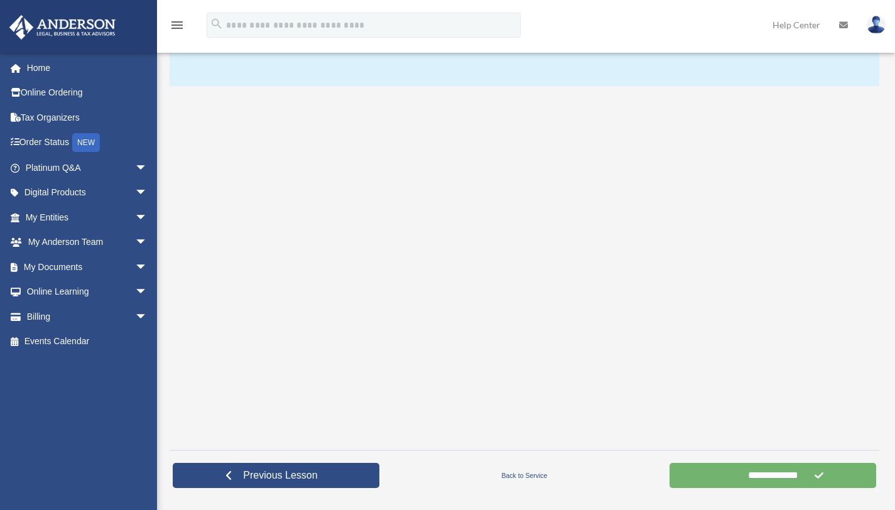
click at [700, 470] on input "**********" at bounding box center [772, 475] width 207 height 25
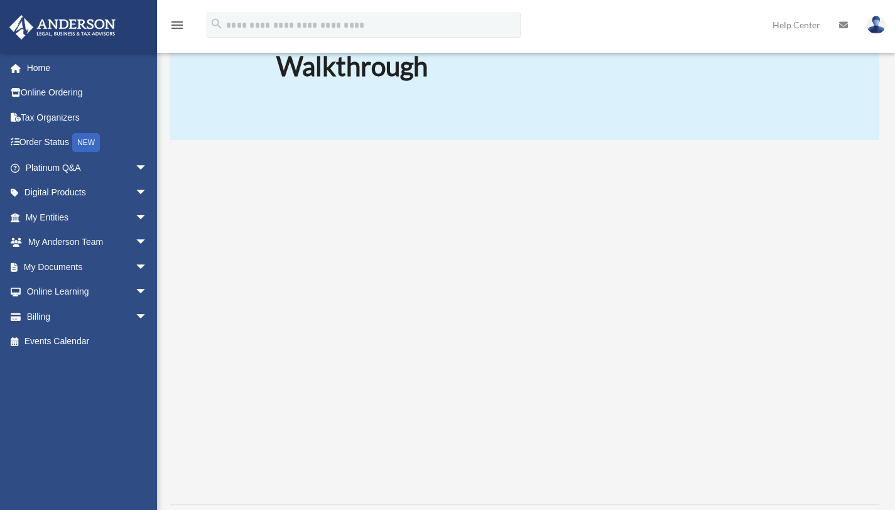
scroll to position [127, 0]
